Goal: Task Accomplishment & Management: Manage account settings

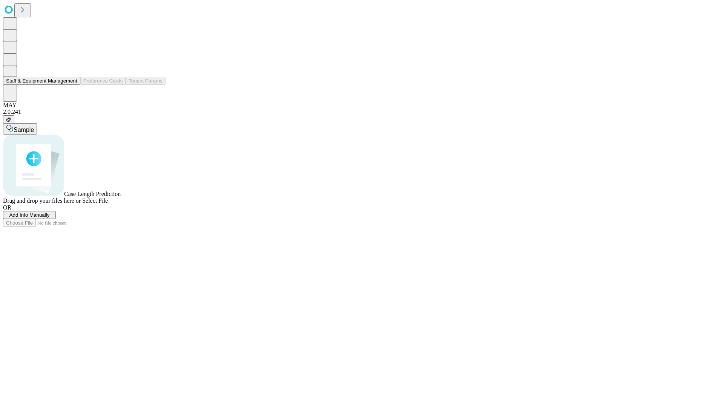
click at [70, 85] on button "Staff & Equipment Management" at bounding box center [41, 81] width 77 height 8
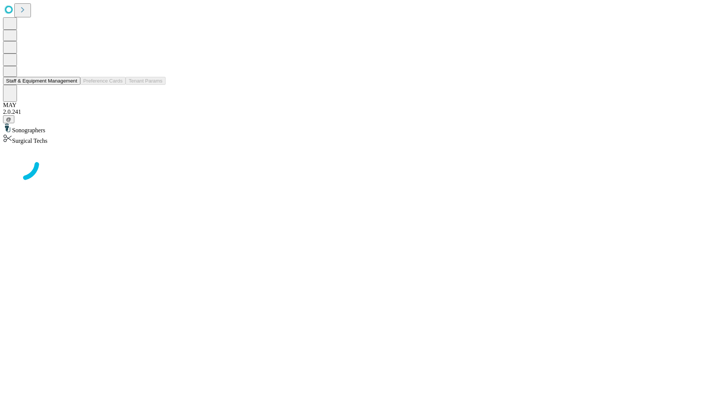
click at [72, 85] on button "Staff & Equipment Management" at bounding box center [41, 81] width 77 height 8
